Goal: Task Accomplishment & Management: Manage account settings

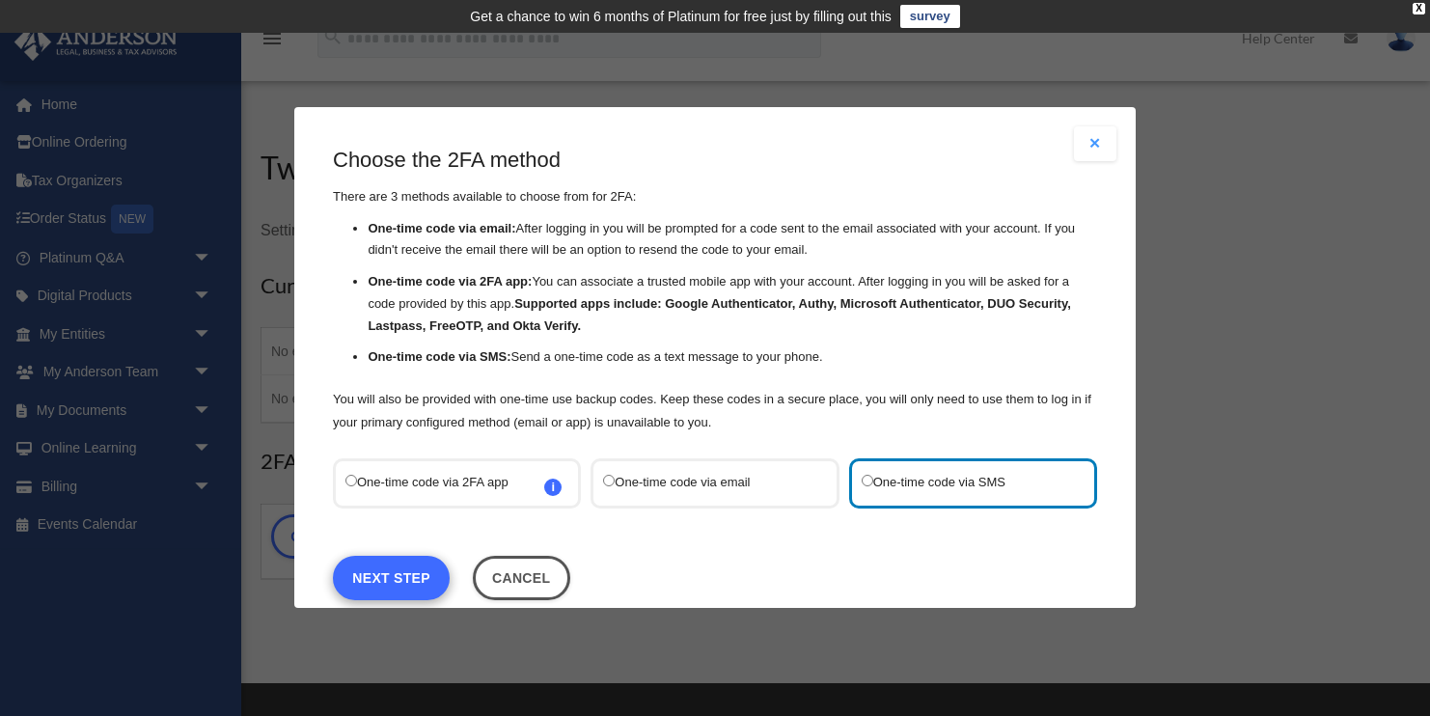
click at [392, 573] on link "Next Step" at bounding box center [391, 578] width 117 height 44
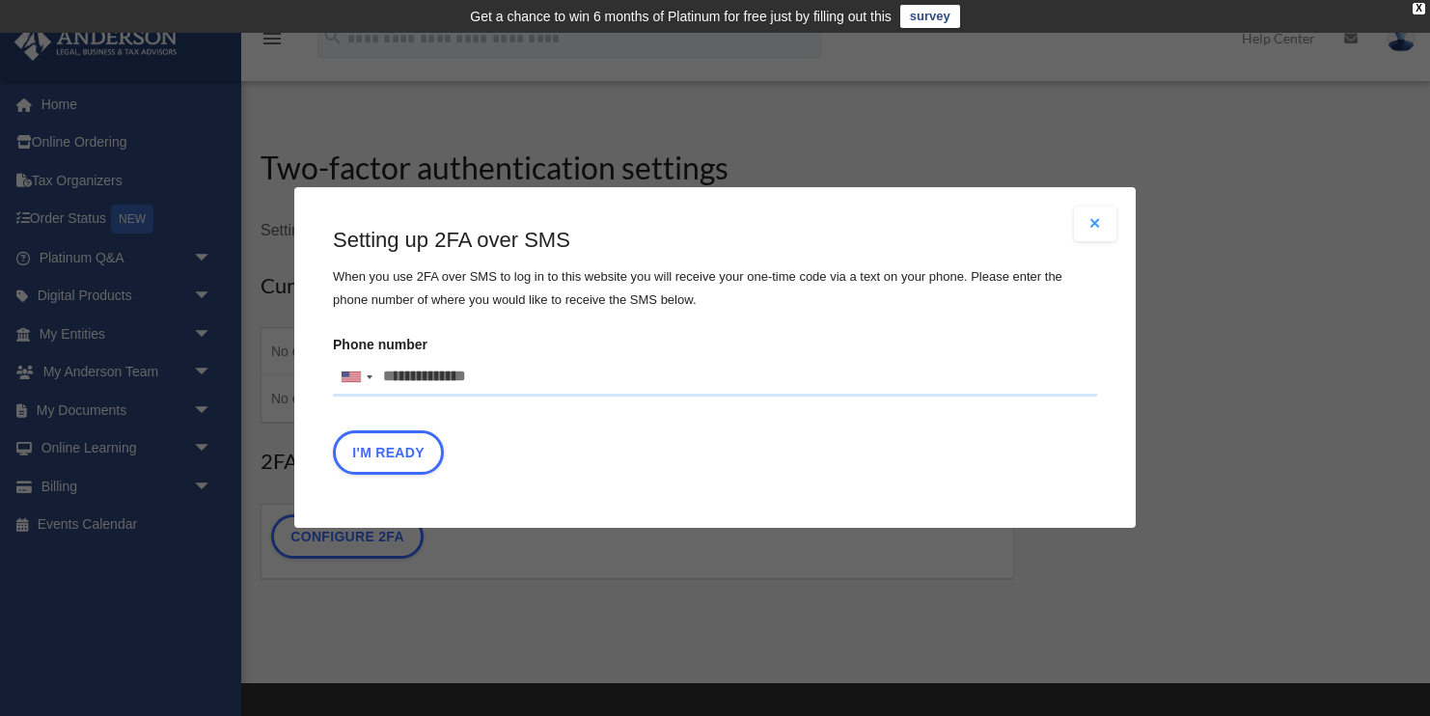
scroll to position [0, 1]
drag, startPoint x: 490, startPoint y: 378, endPoint x: 337, endPoint y: 363, distance: 154.2
click at [315, 363] on div "Are you sure? Any unsaved changes will be lost! Yes No Choose the 2FA method Th…" at bounding box center [714, 357] width 841 height 341
type input "**********"
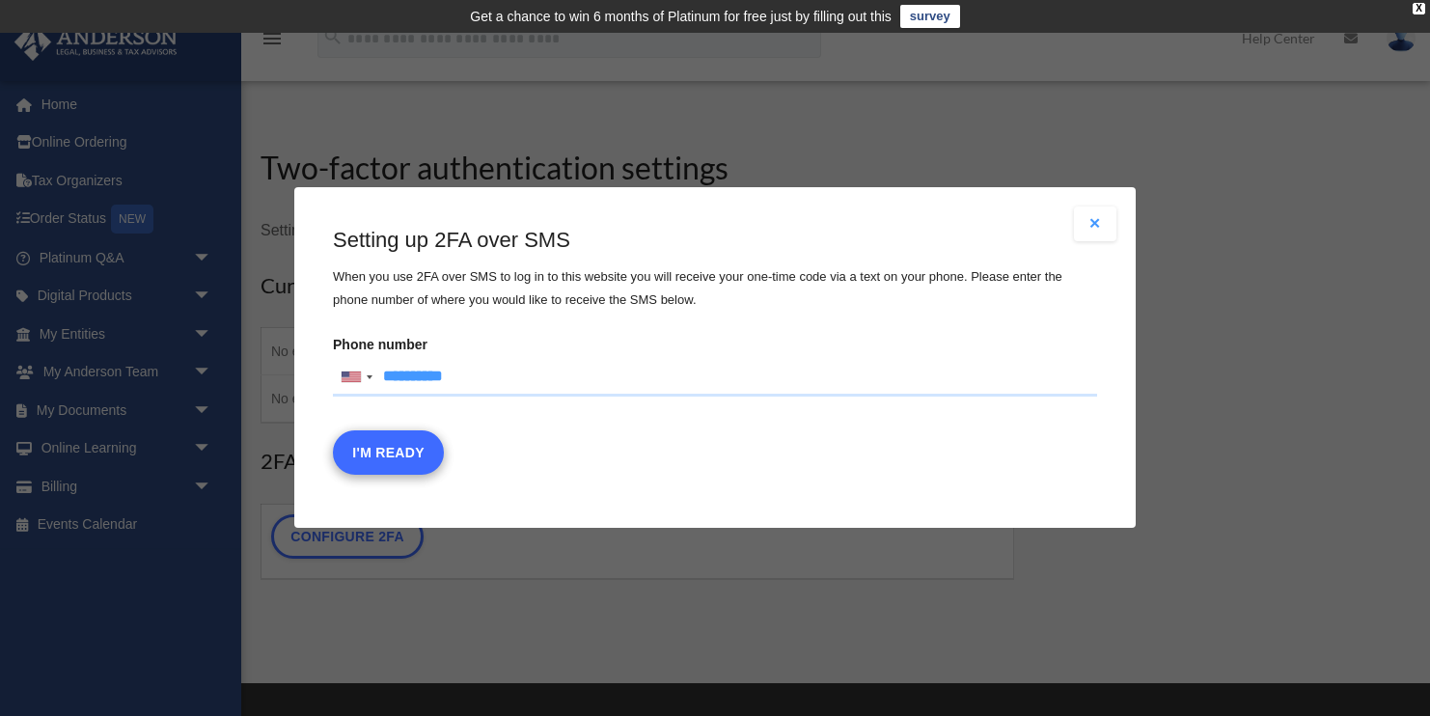
click at [380, 456] on button "I'm Ready" at bounding box center [388, 453] width 111 height 44
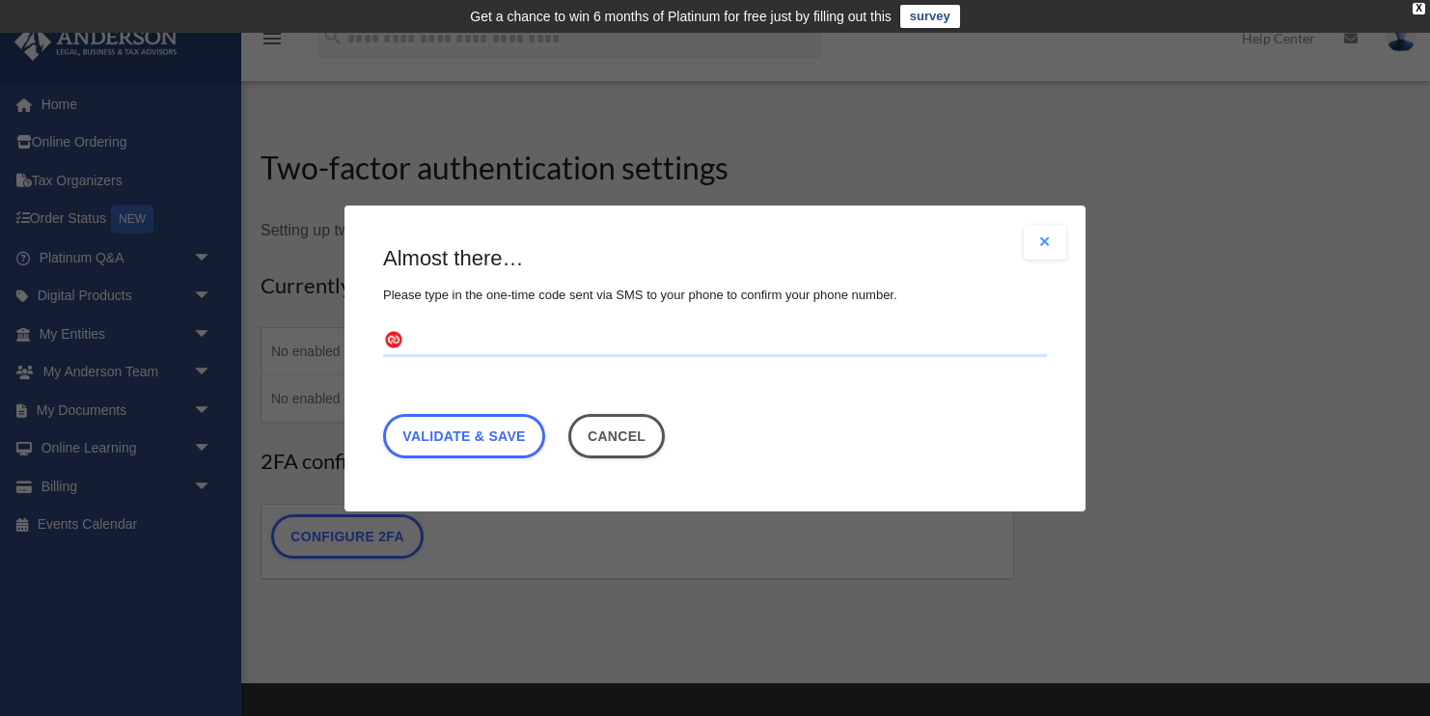
click at [535, 342] on input "text" at bounding box center [715, 340] width 664 height 31
type input "******"
click at [468, 429] on link "Validate & Save" at bounding box center [464, 435] width 162 height 44
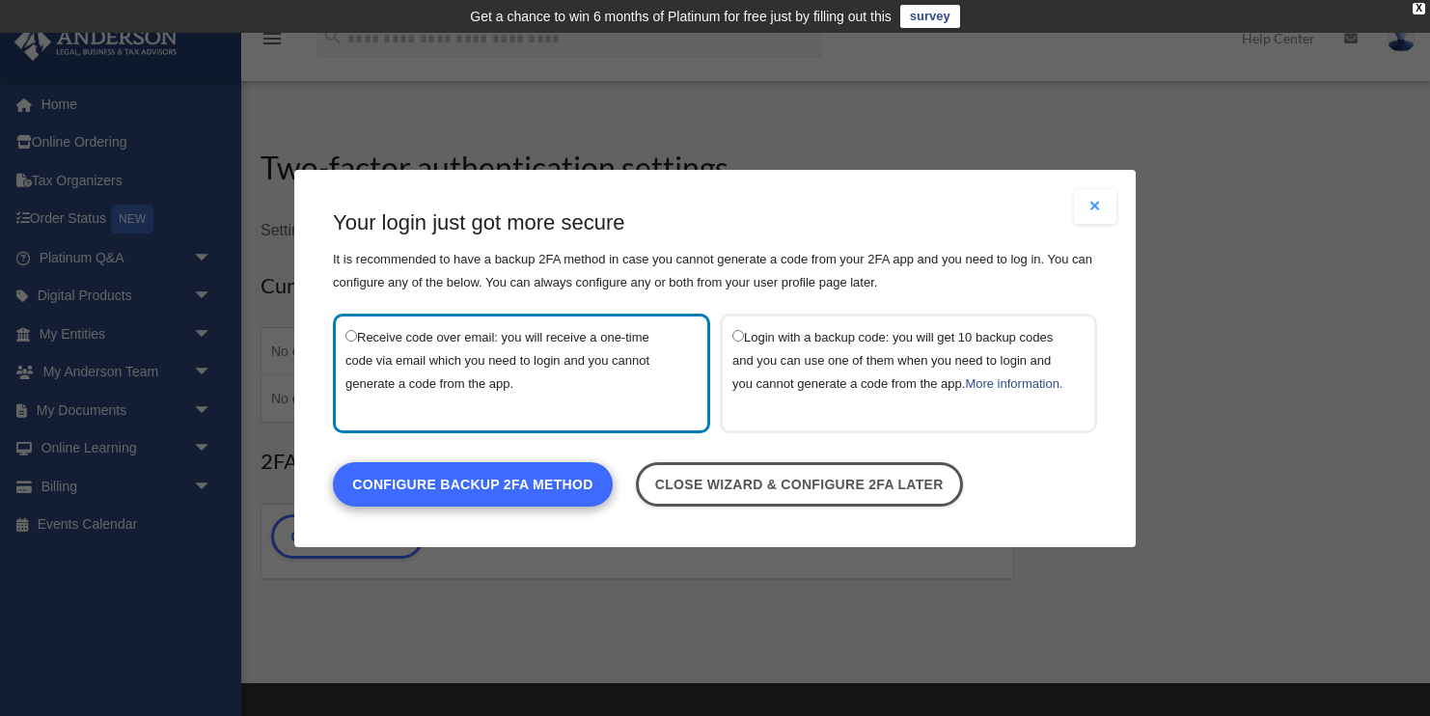
click at [437, 501] on link "Configure backup 2FA method" at bounding box center [473, 483] width 280 height 44
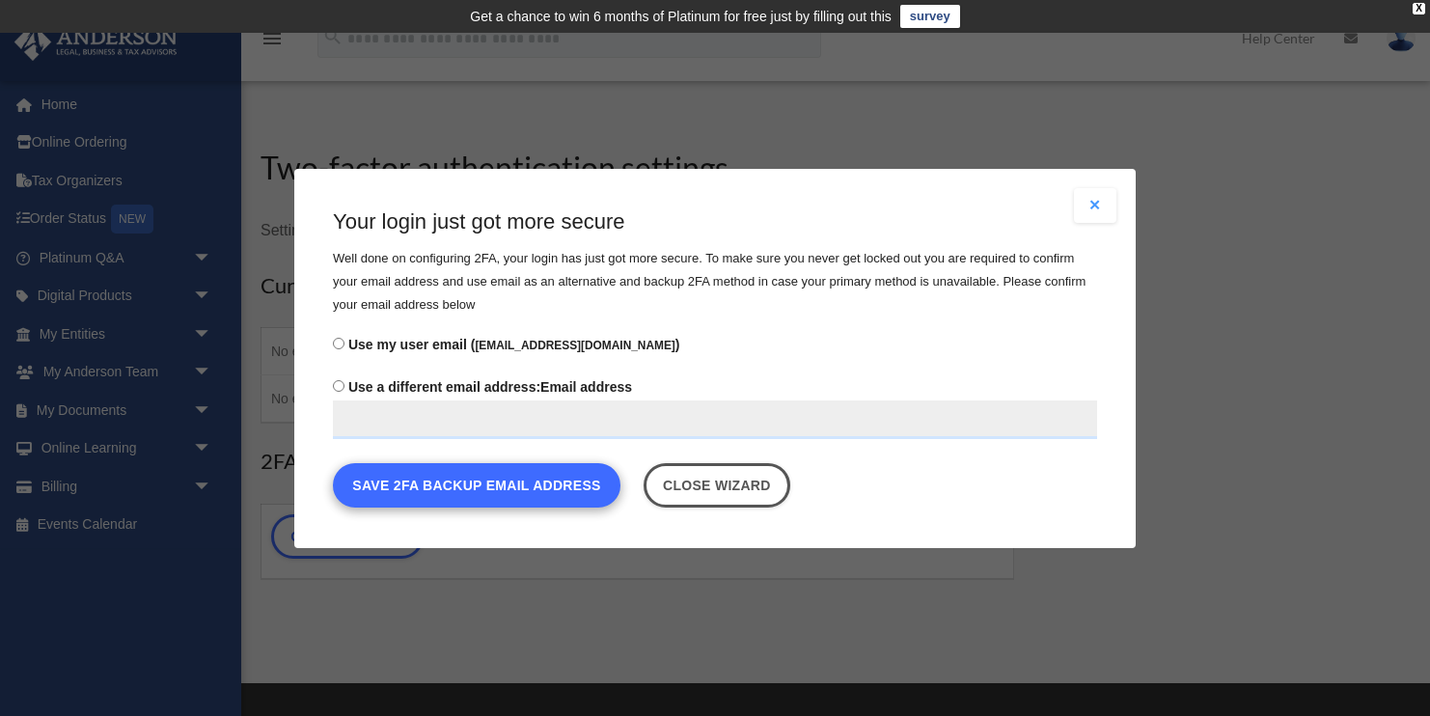
click at [480, 486] on button "Save 2FA backup email address" at bounding box center [477, 484] width 288 height 44
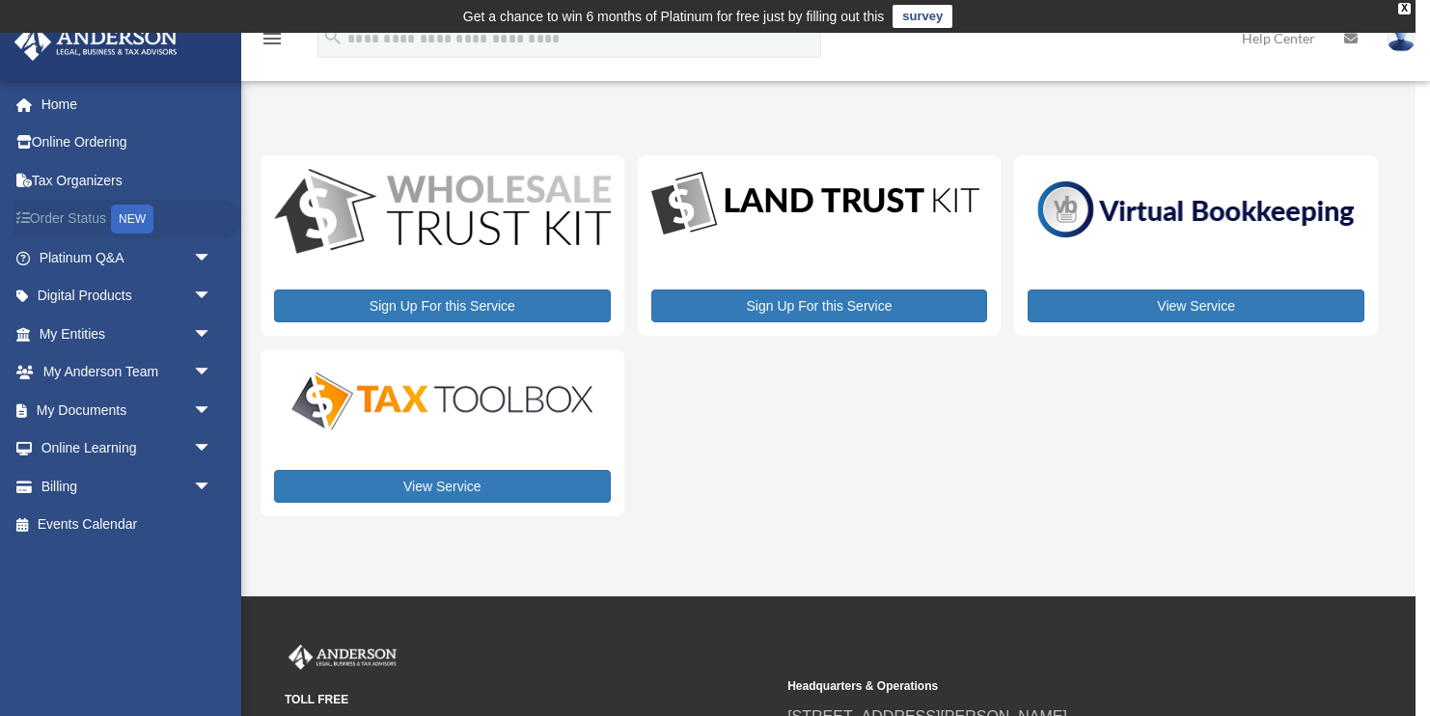
click at [101, 224] on link "Order Status NEW" at bounding box center [128, 220] width 228 height 40
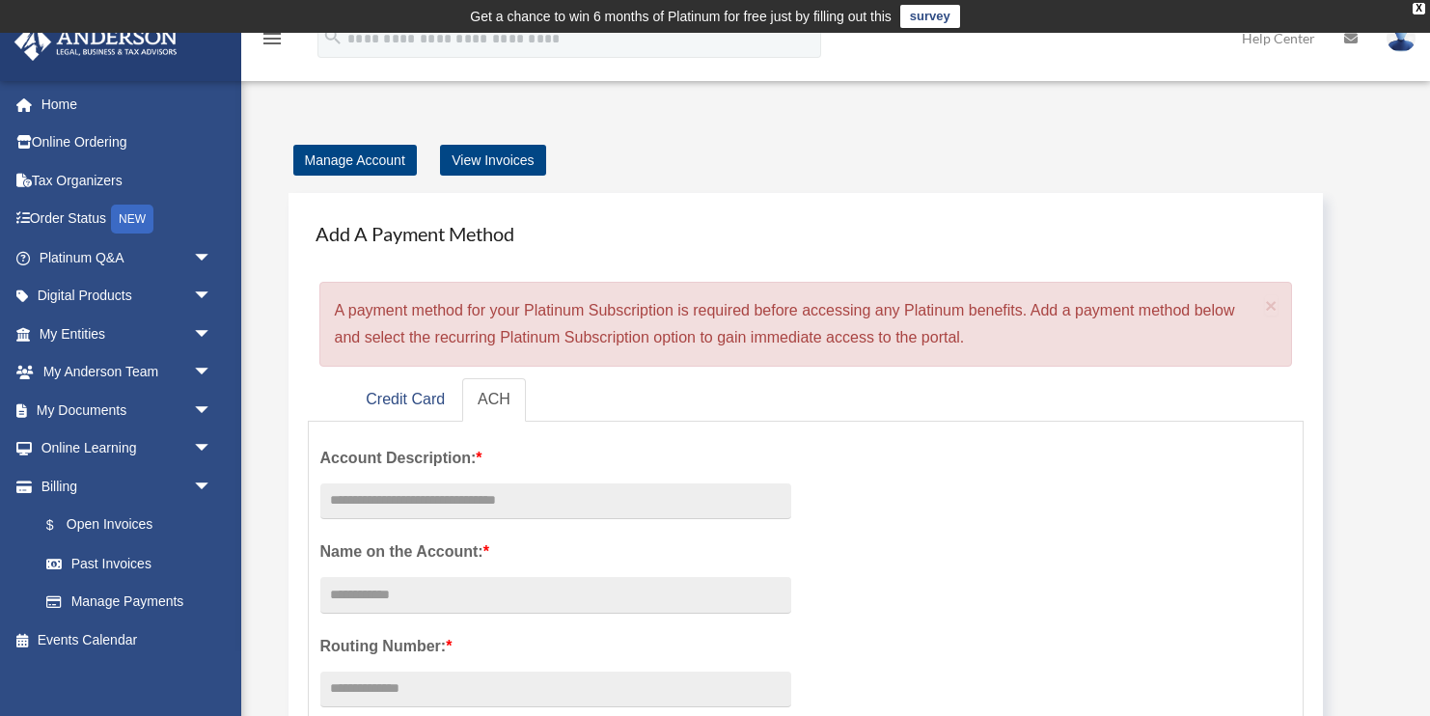
scroll to position [-5, 0]
click at [929, 18] on link "survey" at bounding box center [930, 16] width 60 height 23
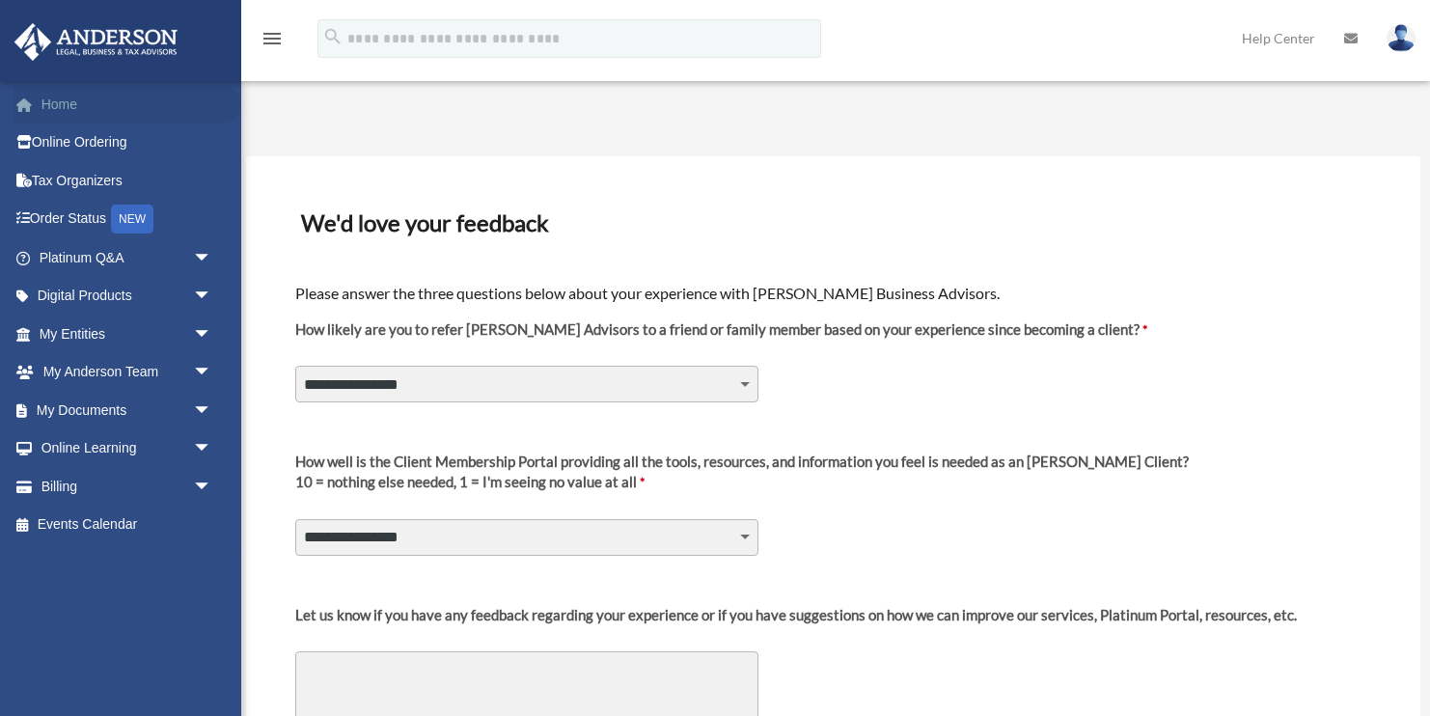
click at [47, 101] on link "Home" at bounding box center [128, 104] width 228 height 39
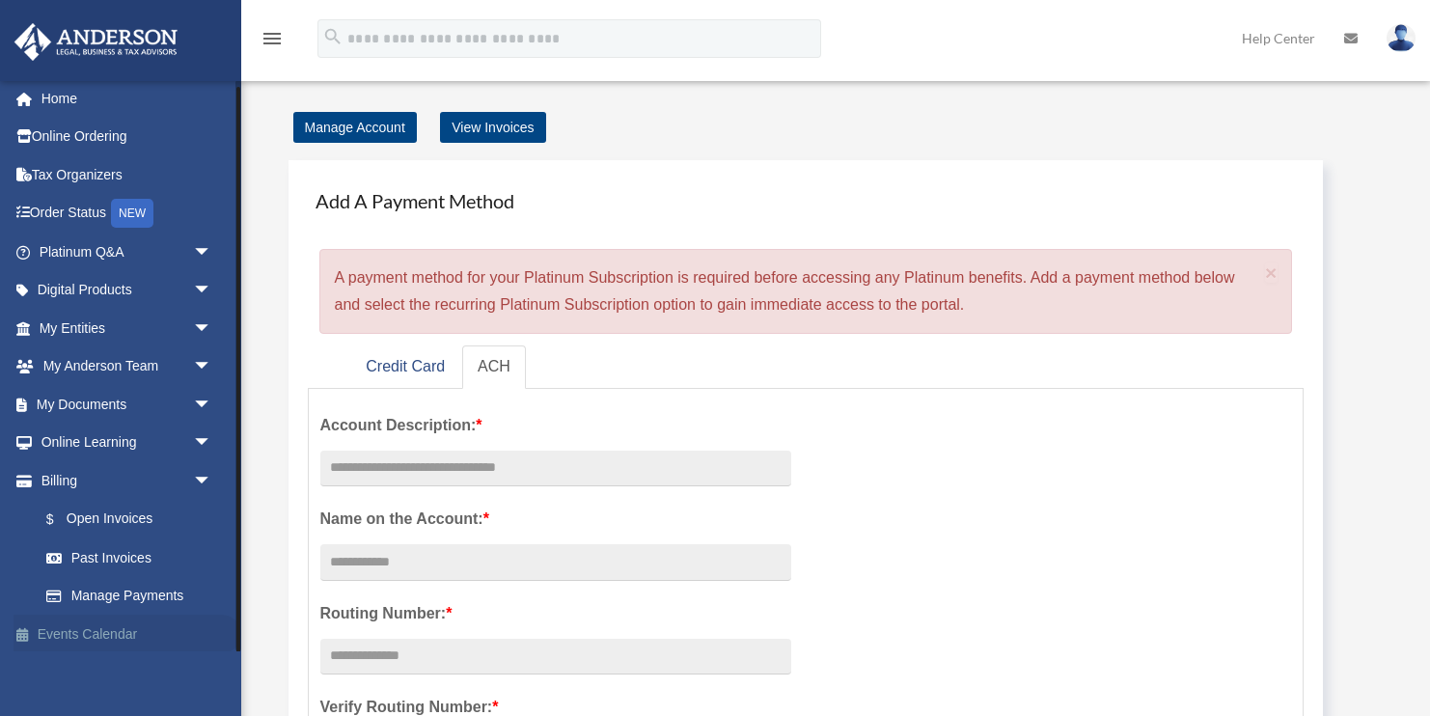
scroll to position [5, 0]
click at [86, 628] on link "Events Calendar" at bounding box center [128, 635] width 228 height 39
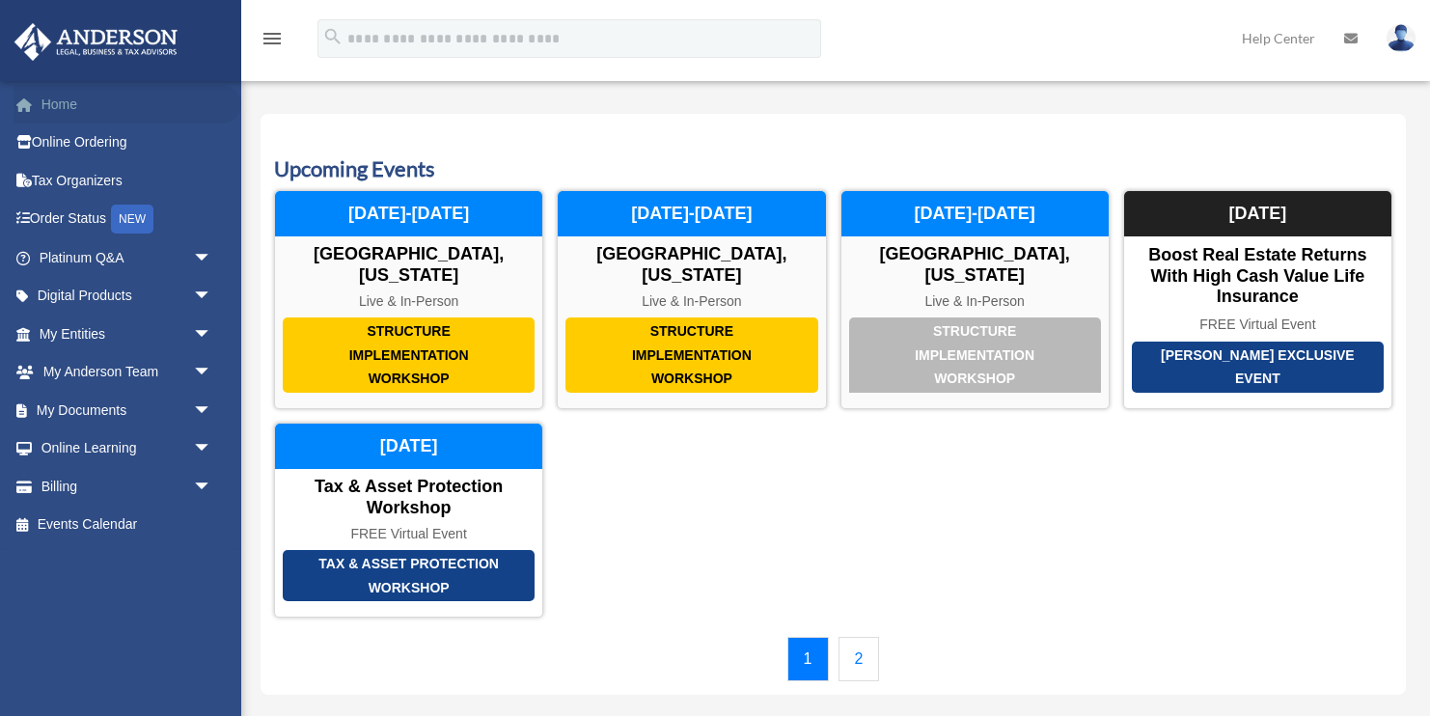
click at [61, 100] on link "Home" at bounding box center [128, 104] width 228 height 39
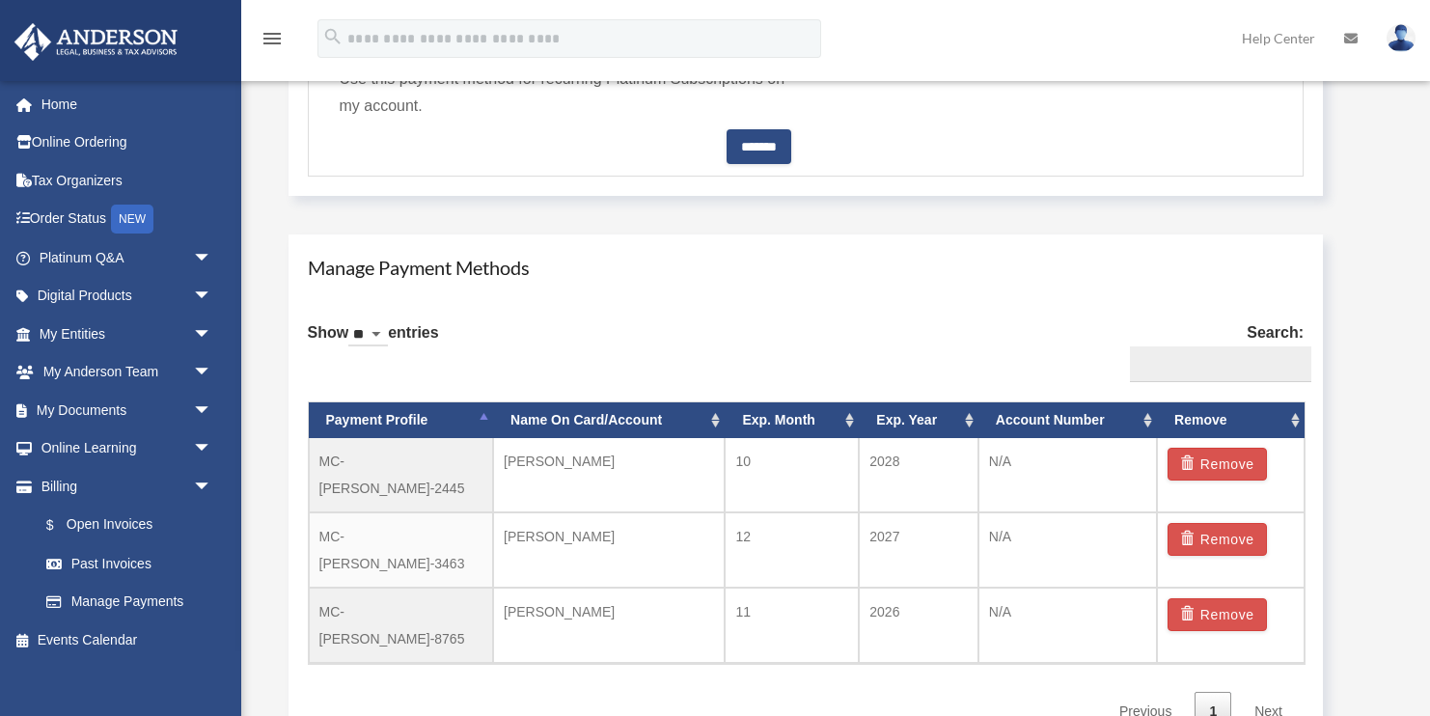
scroll to position [949, 0]
